Goal: Task Accomplishment & Management: Manage account settings

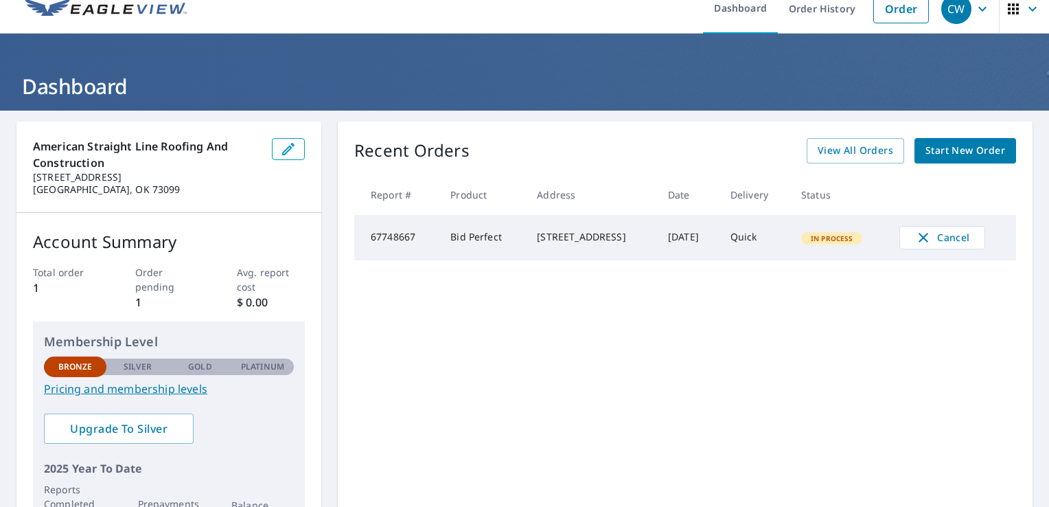
click at [583, 378] on div "Recent Orders View All Orders Start New Order Report # Product Address Date Del…" at bounding box center [685, 337] width 695 height 433
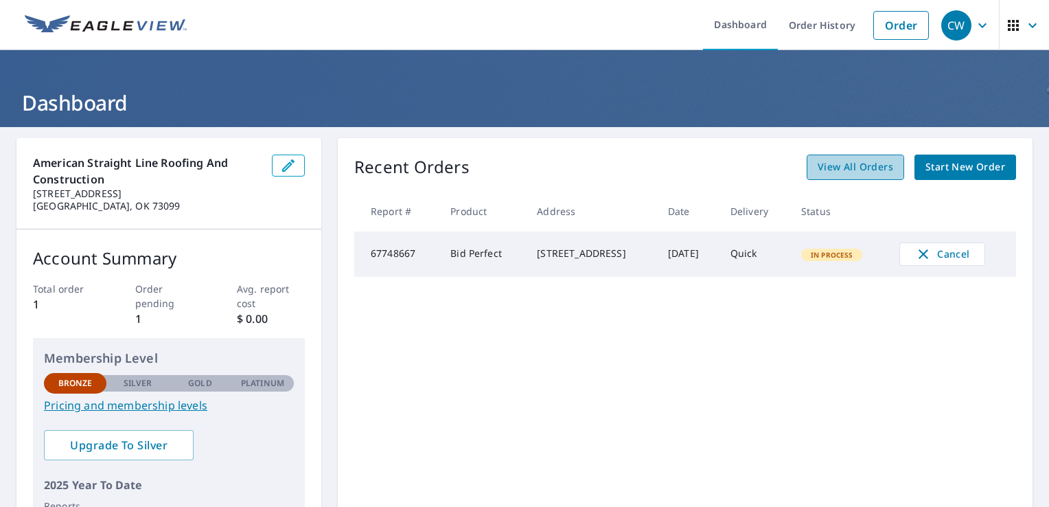
click at [840, 167] on span "View All Orders" at bounding box center [855, 167] width 76 height 17
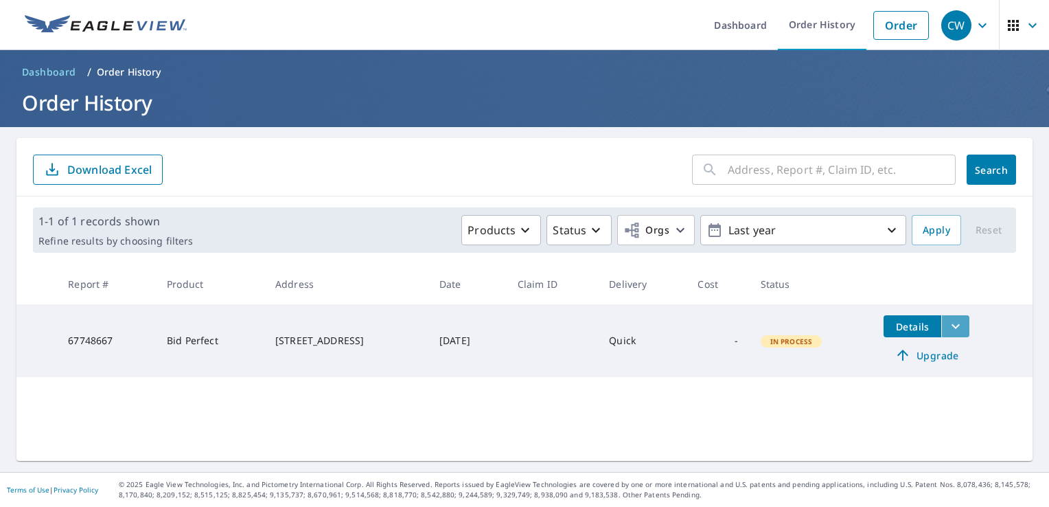
click at [955, 323] on icon "filesDropdownBtn-67748667" at bounding box center [955, 326] width 16 height 16
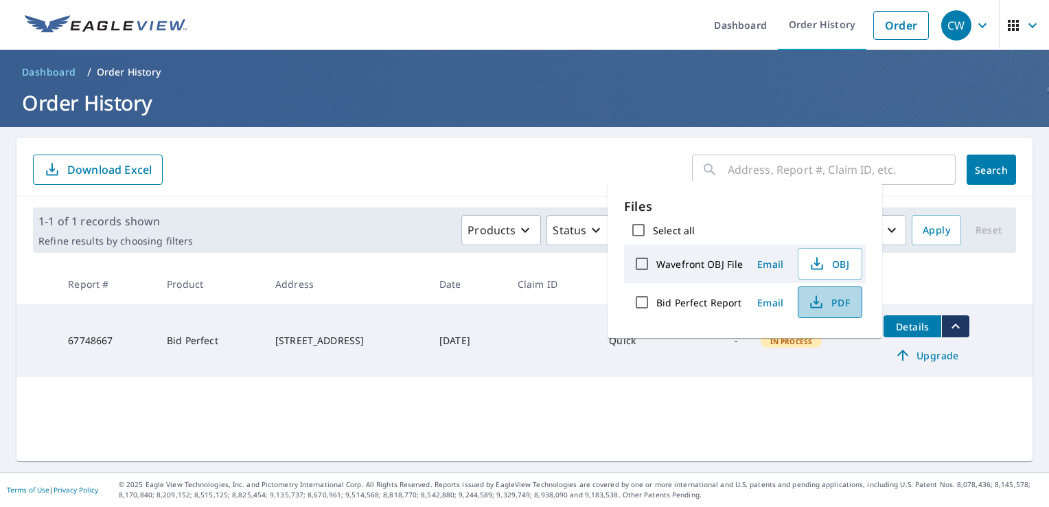
click at [819, 300] on icon "button" at bounding box center [816, 302] width 16 height 16
